Goal: Information Seeking & Learning: Learn about a topic

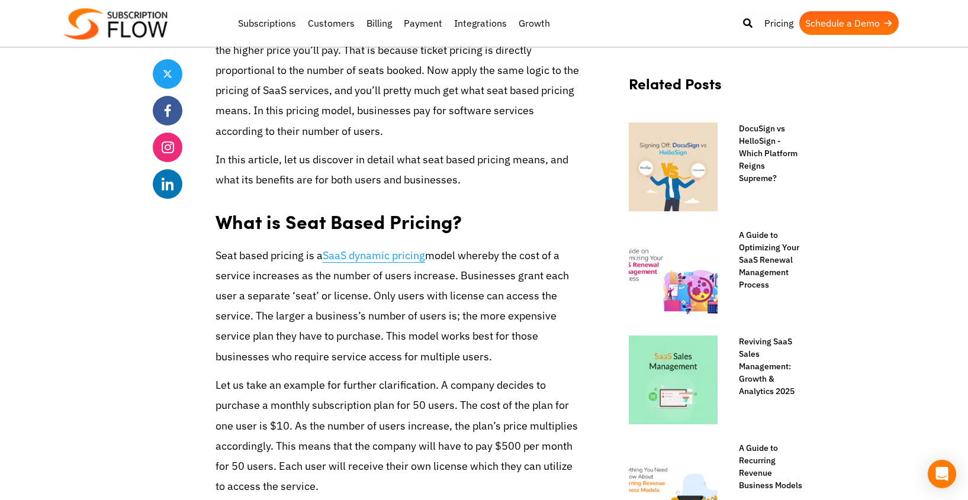
click at [361, 256] on link "SaaS dynamic pricing" at bounding box center [374, 256] width 102 height 14
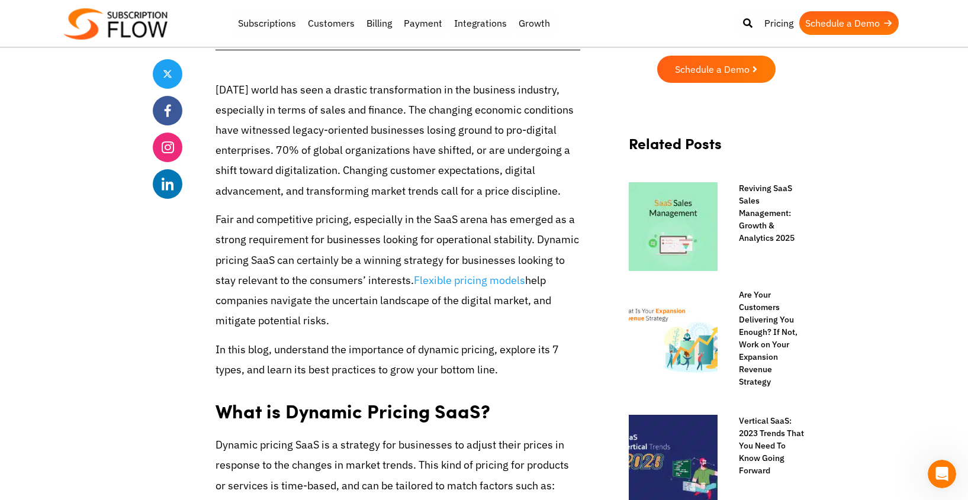
click at [475, 169] on p "[DATE] world has seen a drastic transformation in the business industry, especi…" at bounding box center [397, 140] width 365 height 121
click at [405, 152] on p "[DATE] world has seen a drastic transformation in the business industry, especi…" at bounding box center [397, 140] width 365 height 121
click at [278, 126] on p "[DATE] world has seen a drastic transformation in the business industry, especi…" at bounding box center [397, 140] width 365 height 121
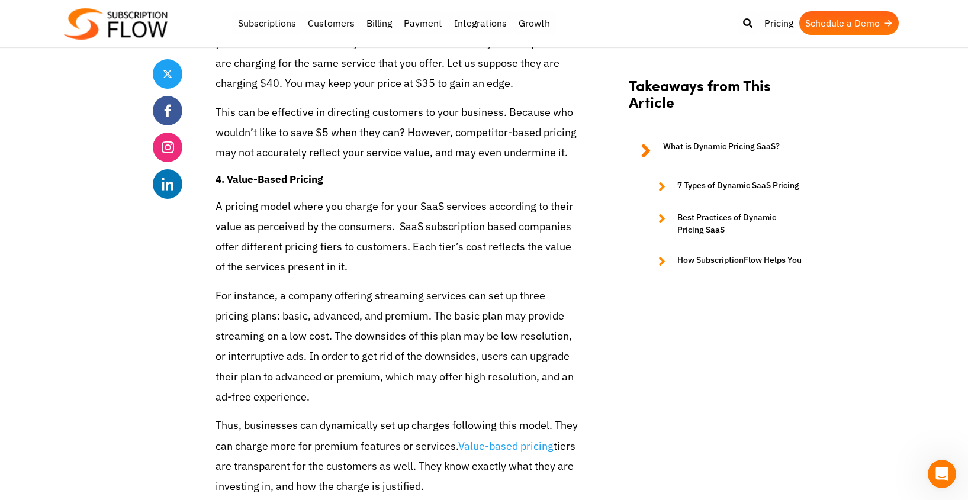
scroll to position [2237, 0]
